Goal: Find specific page/section: Find specific page/section

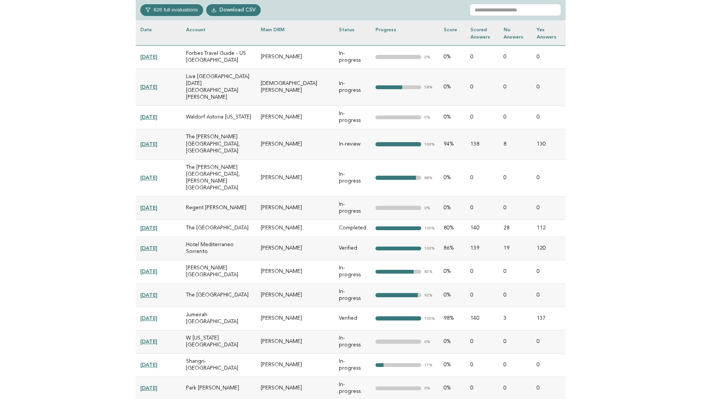
scroll to position [349, 0]
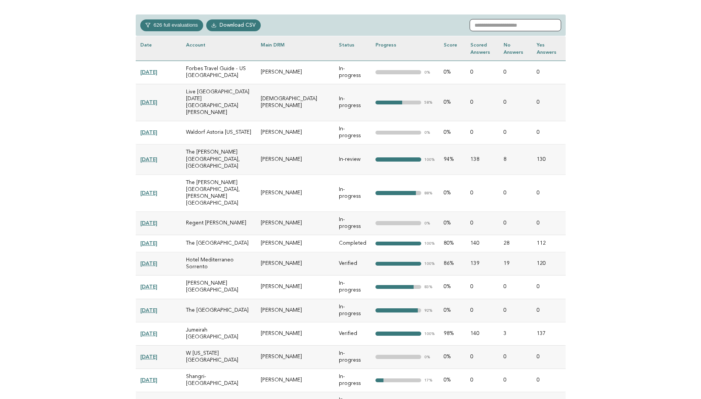
click at [546, 26] on input "text" at bounding box center [514, 25] width 91 height 12
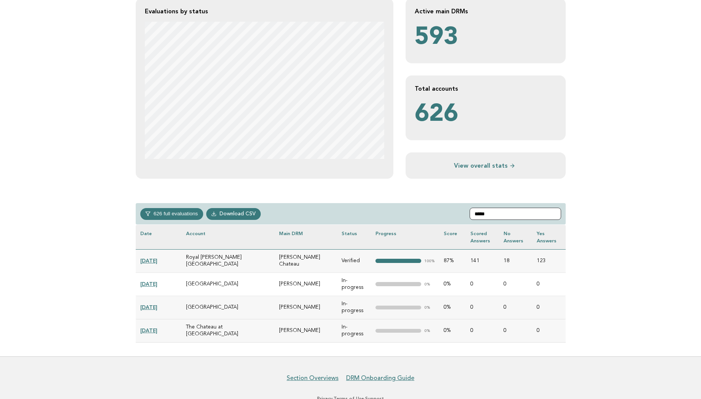
scroll to position [126, 0]
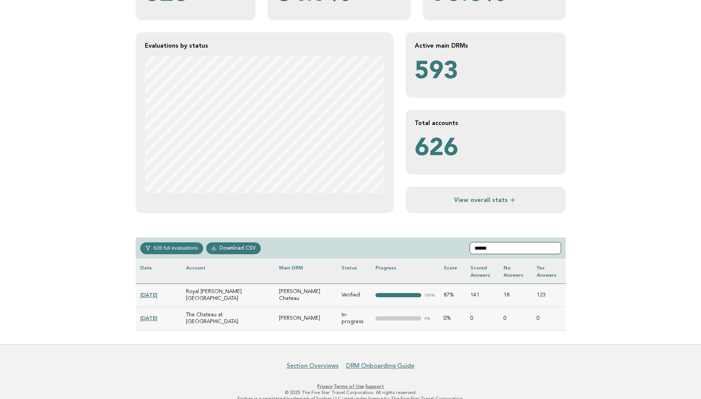
type input "******"
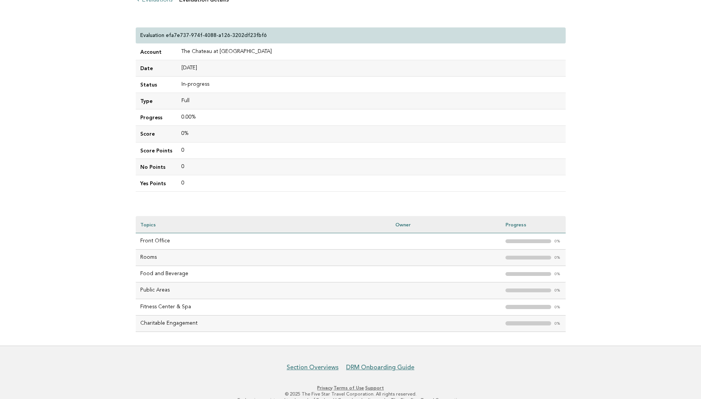
scroll to position [60, 0]
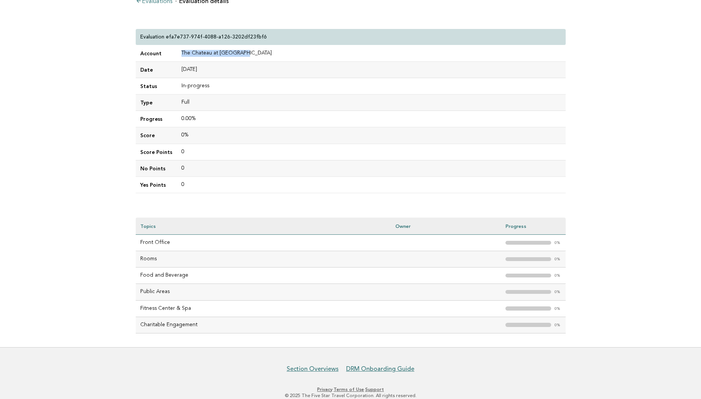
drag, startPoint x: 244, startPoint y: 53, endPoint x: 175, endPoint y: 53, distance: 69.0
click at [177, 53] on td "The Chateau at [GEOGRAPHIC_DATA]" at bounding box center [371, 53] width 389 height 16
copy td "The Chateau at [GEOGRAPHIC_DATA]"
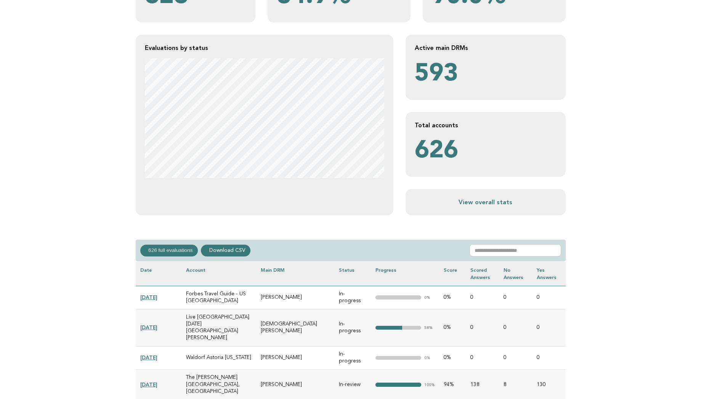
scroll to position [124, 0]
click at [523, 248] on input "text" at bounding box center [514, 250] width 91 height 12
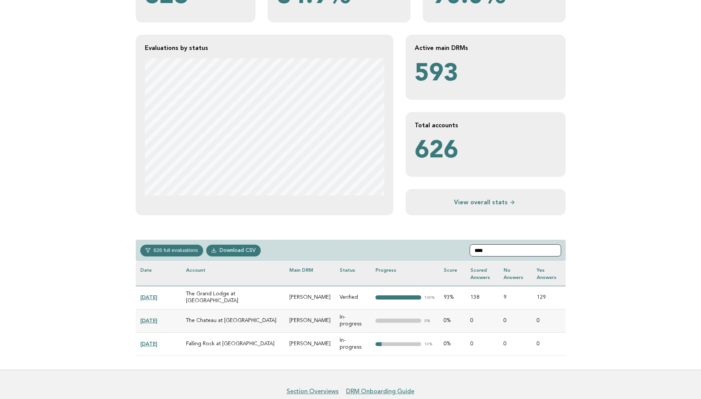
type input "****"
click at [157, 341] on link "[DATE]" at bounding box center [148, 344] width 17 height 6
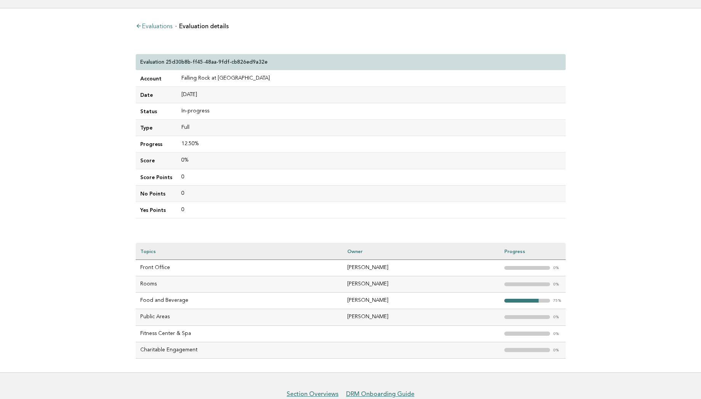
scroll to position [46, 0]
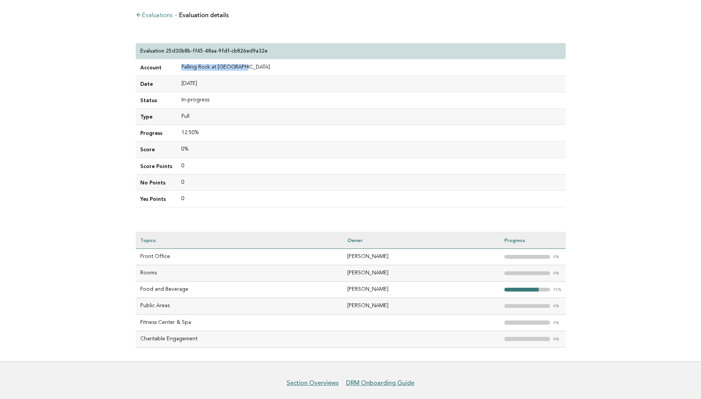
drag, startPoint x: 241, startPoint y: 67, endPoint x: 179, endPoint y: 67, distance: 61.7
click at [179, 67] on td "Falling Rock at Nemacolin" at bounding box center [371, 67] width 389 height 16
copy td "Falling Rock at Nemacolin"
click at [155, 14] on link "Evaluations" at bounding box center [154, 16] width 37 height 6
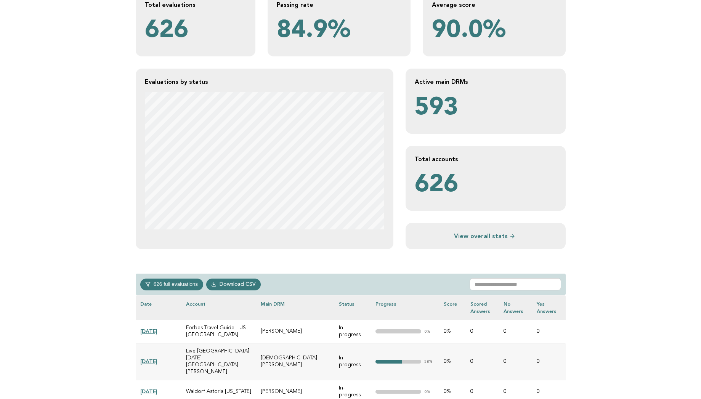
scroll to position [168, 0]
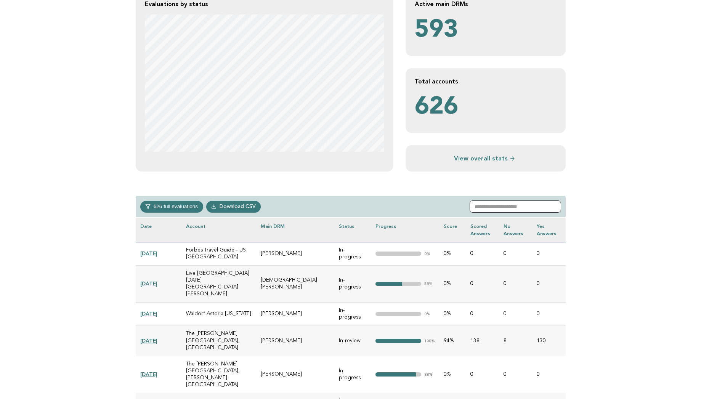
click at [507, 204] on input "text" at bounding box center [514, 206] width 91 height 12
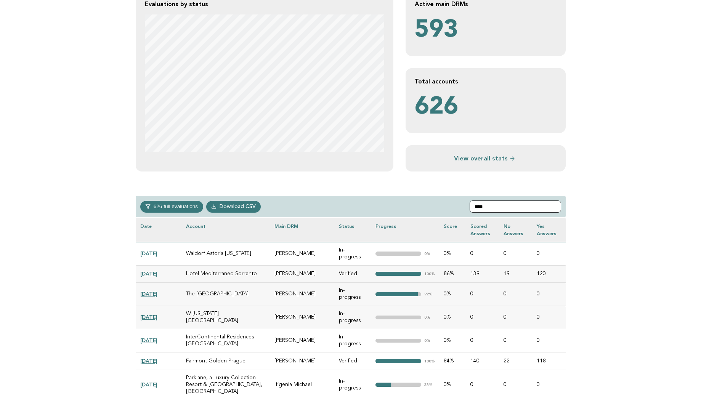
scroll to position [143, 0]
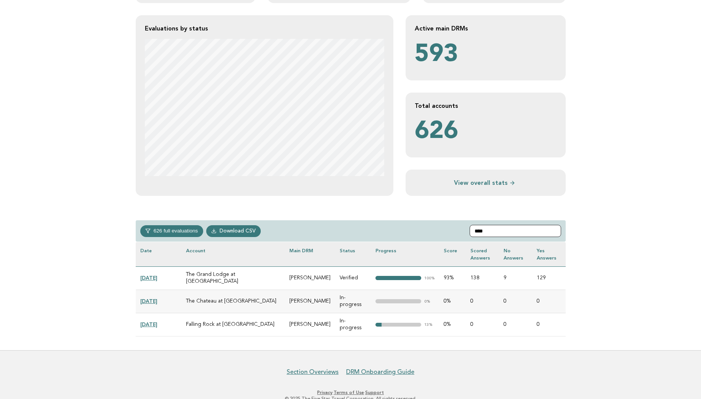
type input "****"
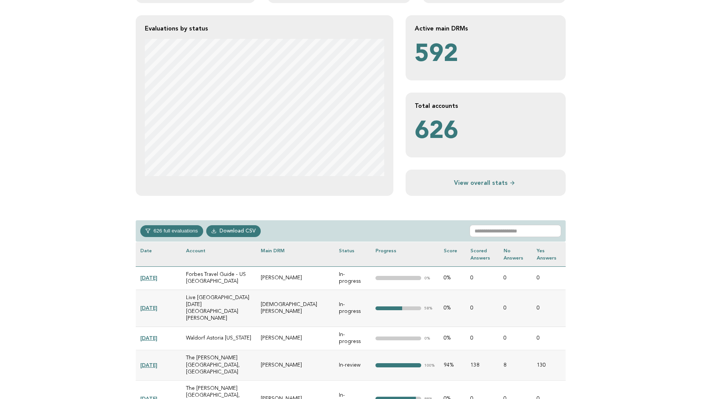
scroll to position [143, 0]
click at [498, 229] on input "text" at bounding box center [514, 231] width 91 height 12
click at [501, 230] on input "text" at bounding box center [514, 231] width 91 height 12
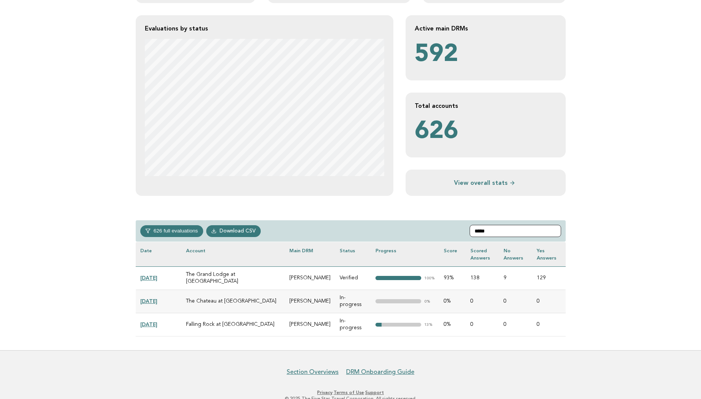
type input "*****"
